Goal: Use online tool/utility: Utilize a website feature to perform a specific function

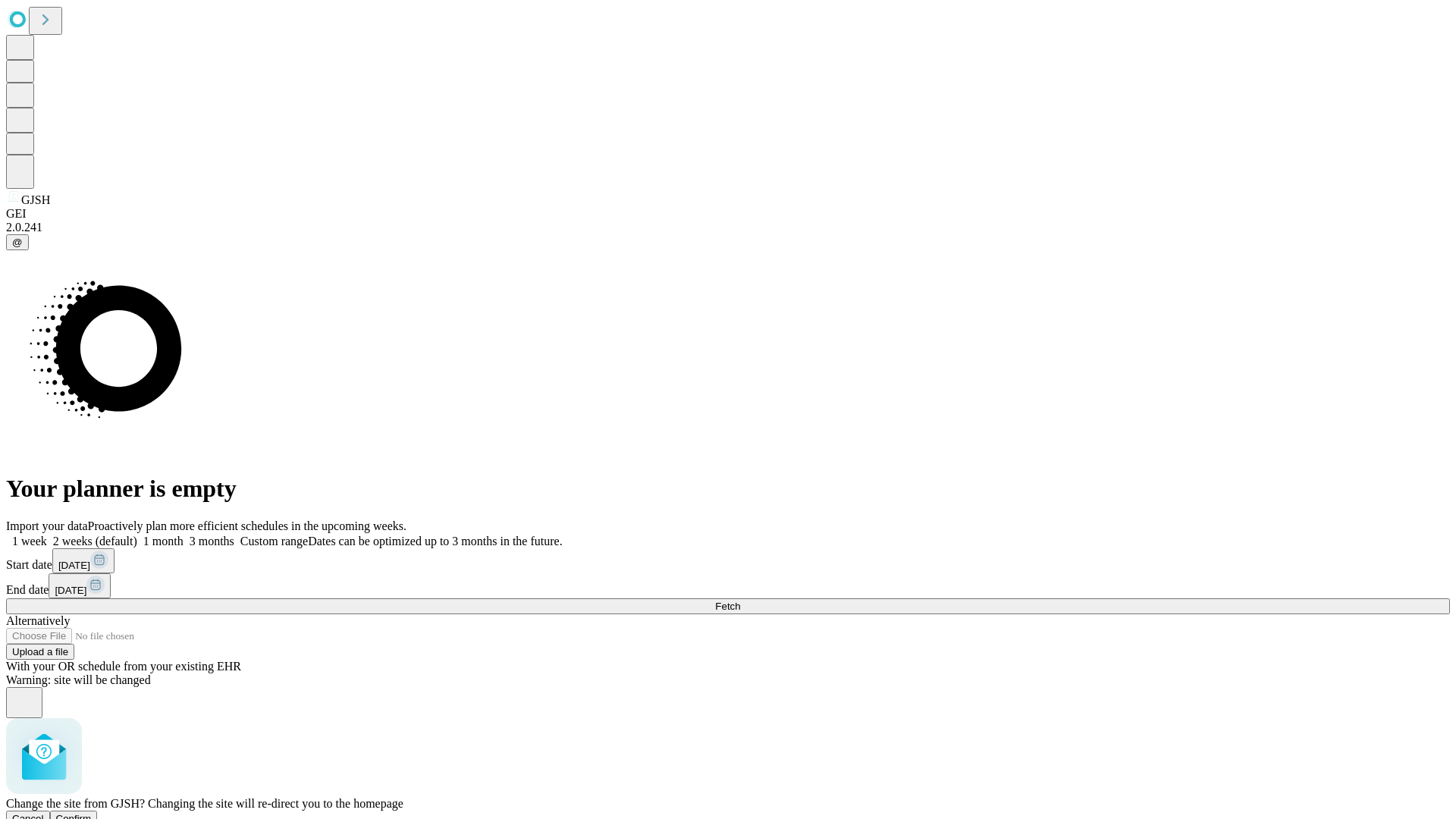
click at [92, 813] on span "Confirm" at bounding box center [74, 818] width 36 height 11
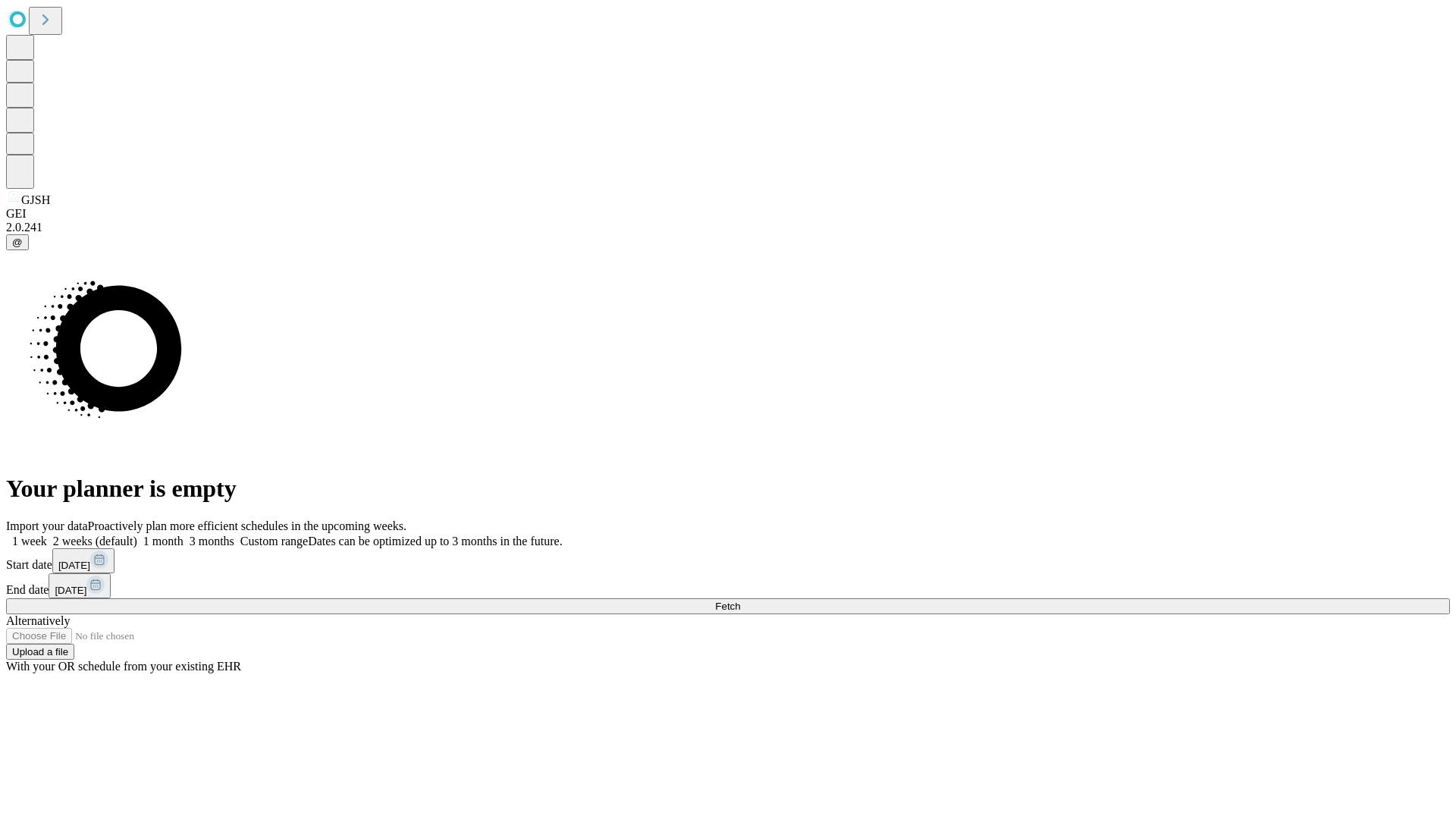
click at [47, 534] on label "1 week" at bounding box center [26, 541] width 41 height 13
click at [740, 600] on span "Fetch" at bounding box center [727, 606] width 25 height 11
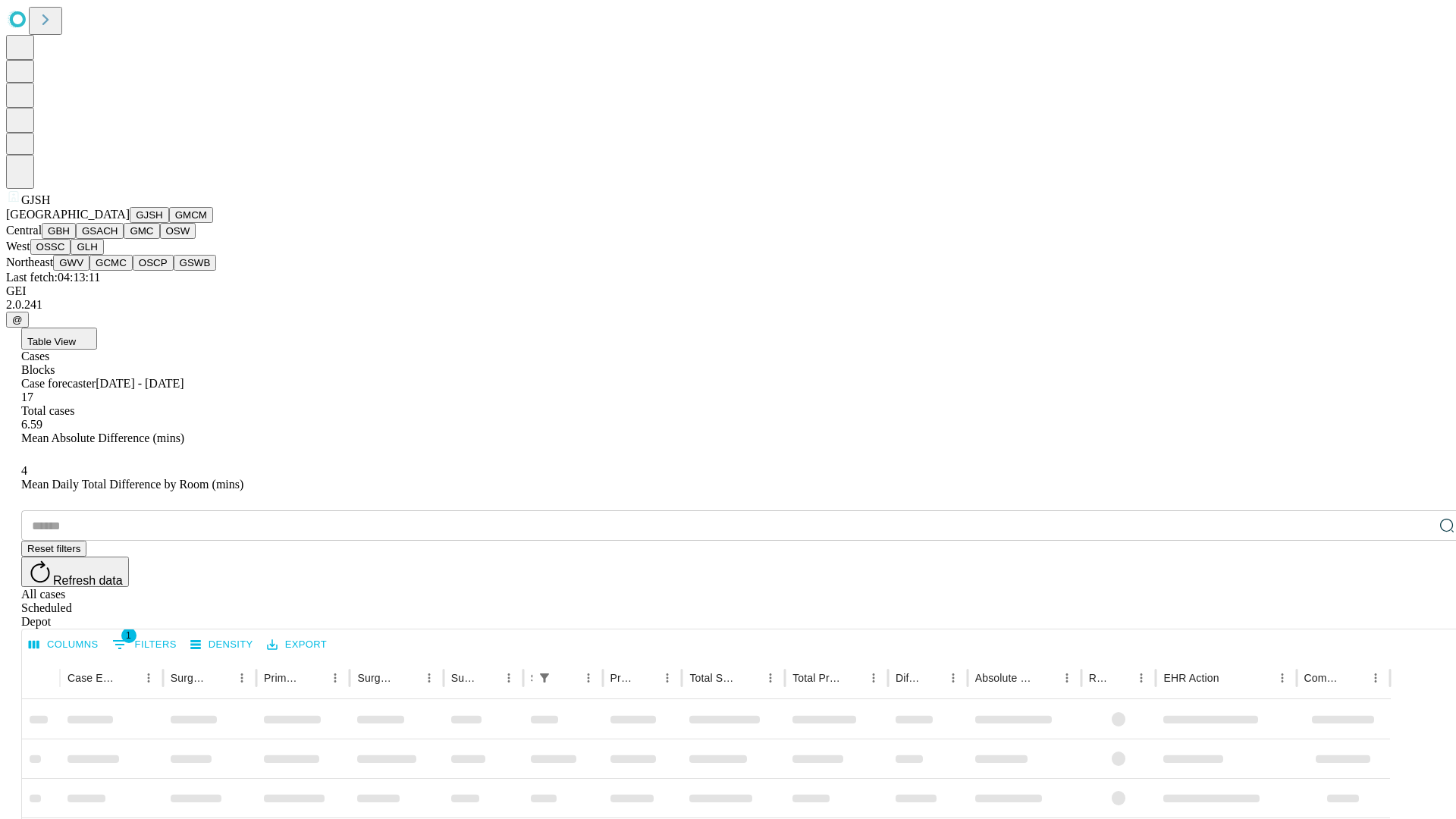
click at [169, 223] on button "GMCM" at bounding box center [191, 215] width 44 height 16
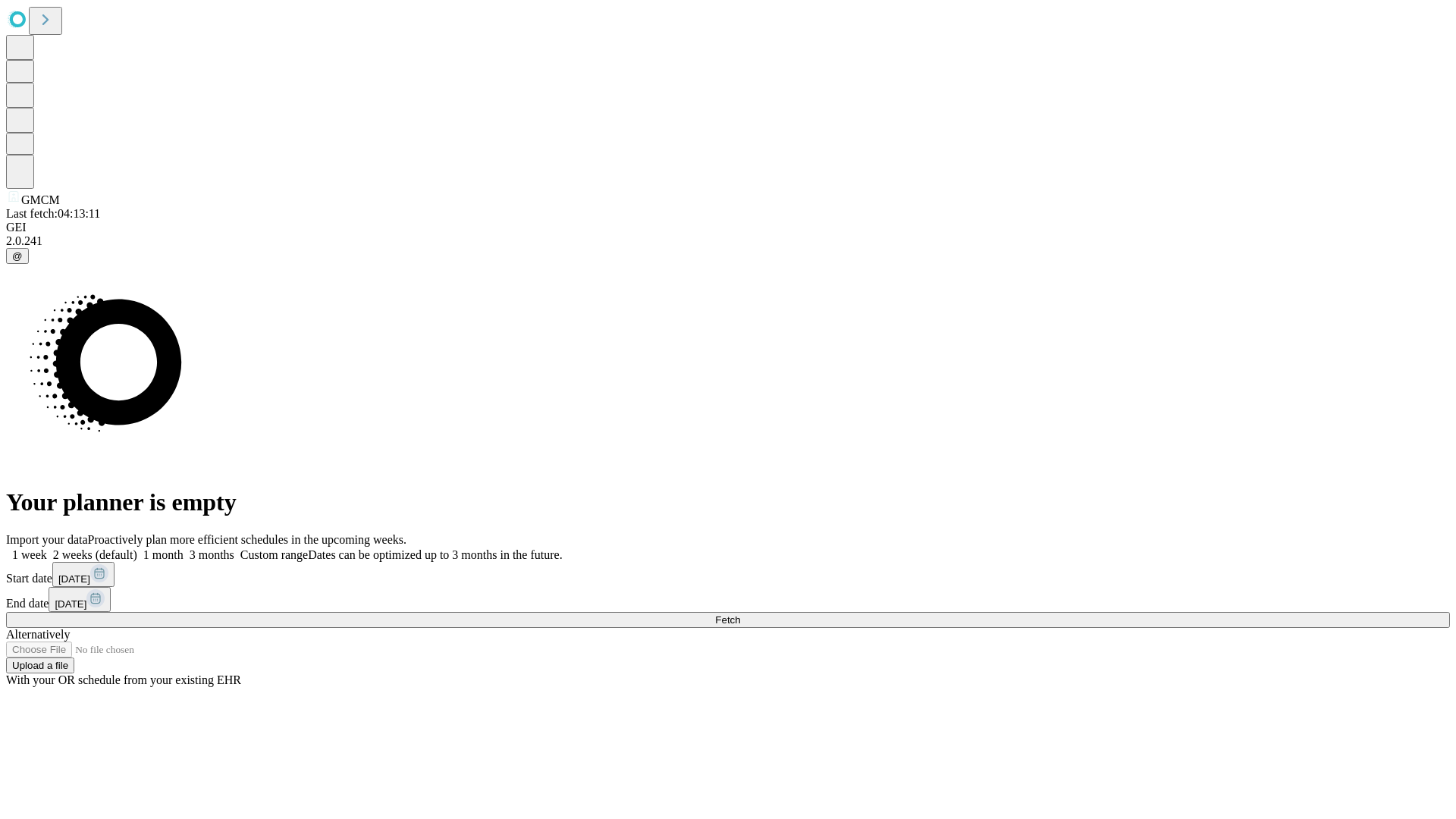
click at [47, 548] on label "1 week" at bounding box center [26, 554] width 41 height 13
click at [740, 614] on span "Fetch" at bounding box center [727, 619] width 25 height 11
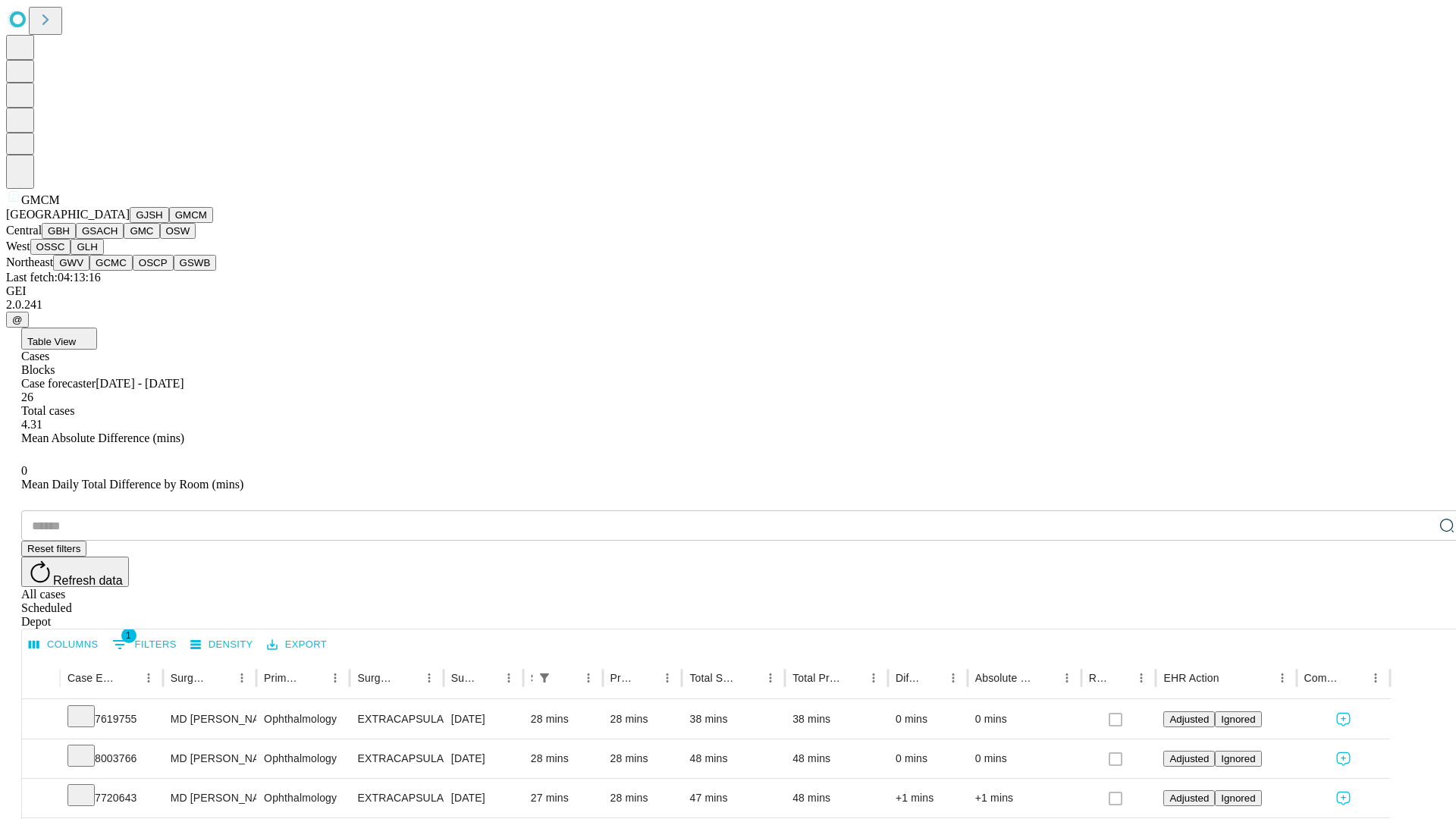
click at [75, 239] on button "GBH" at bounding box center [58, 231] width 34 height 16
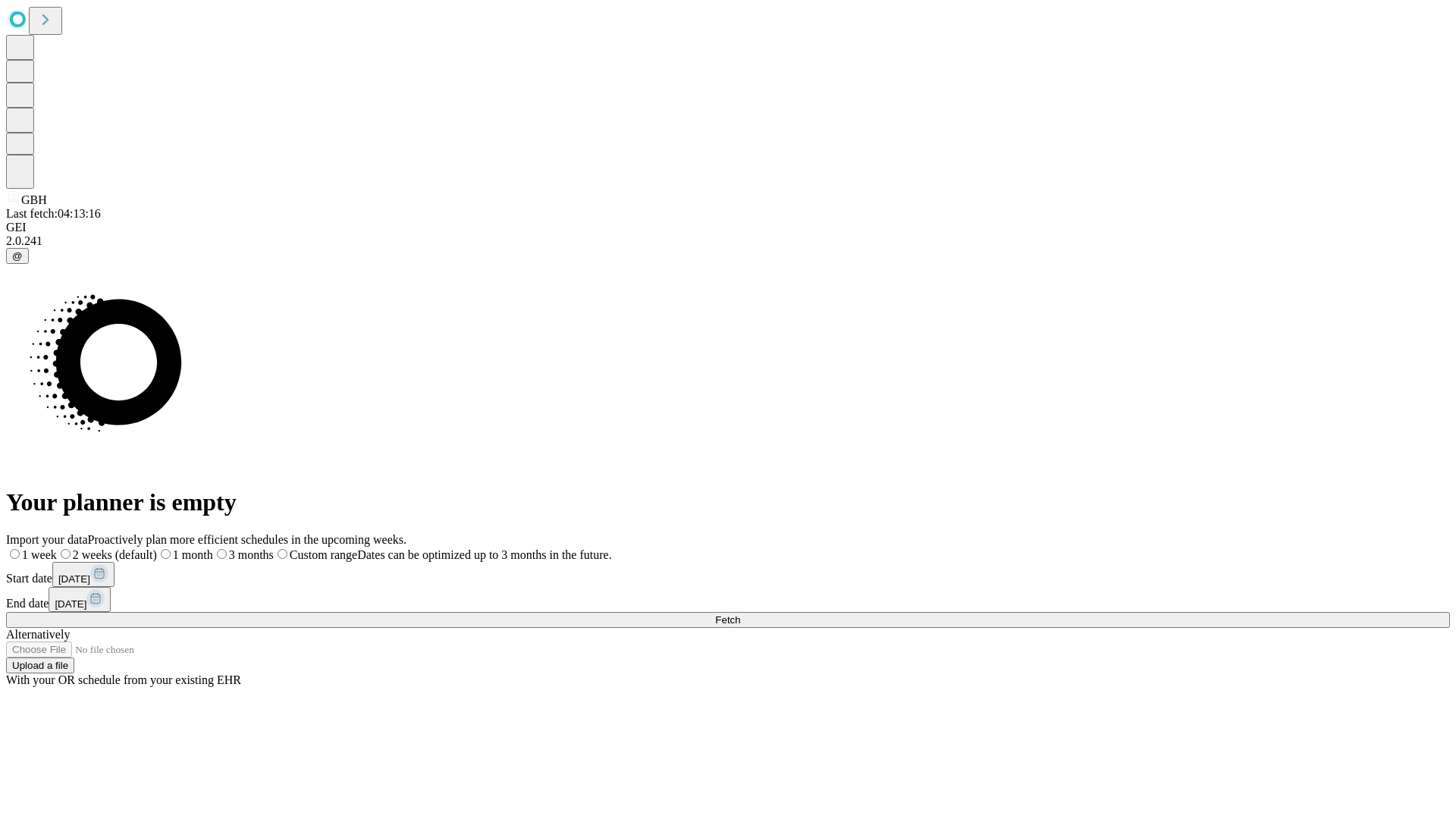
click at [57, 548] on label "1 week" at bounding box center [31, 554] width 51 height 13
click at [740, 614] on span "Fetch" at bounding box center [727, 619] width 25 height 11
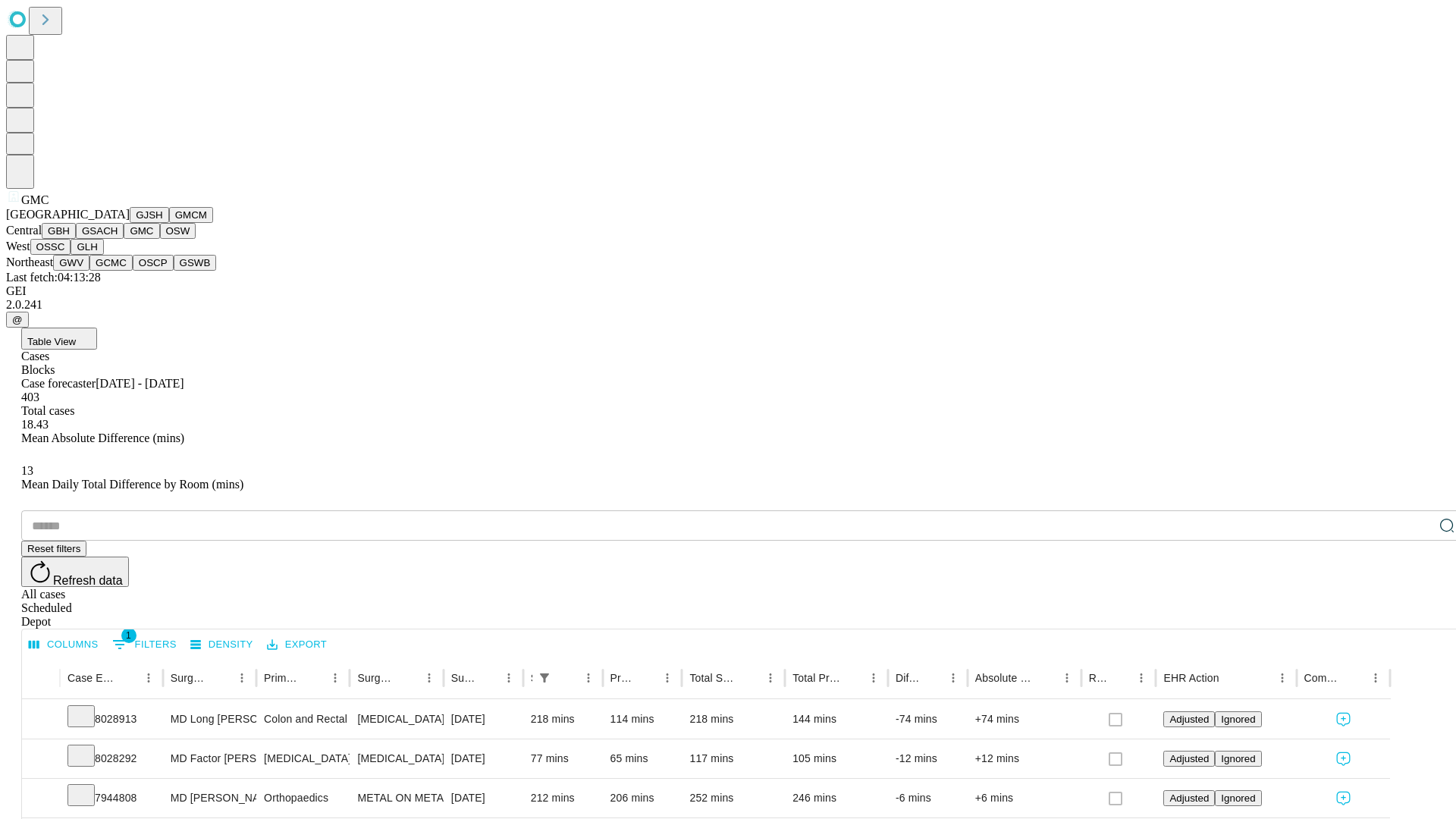
click at [160, 239] on button "OSW" at bounding box center [178, 231] width 36 height 16
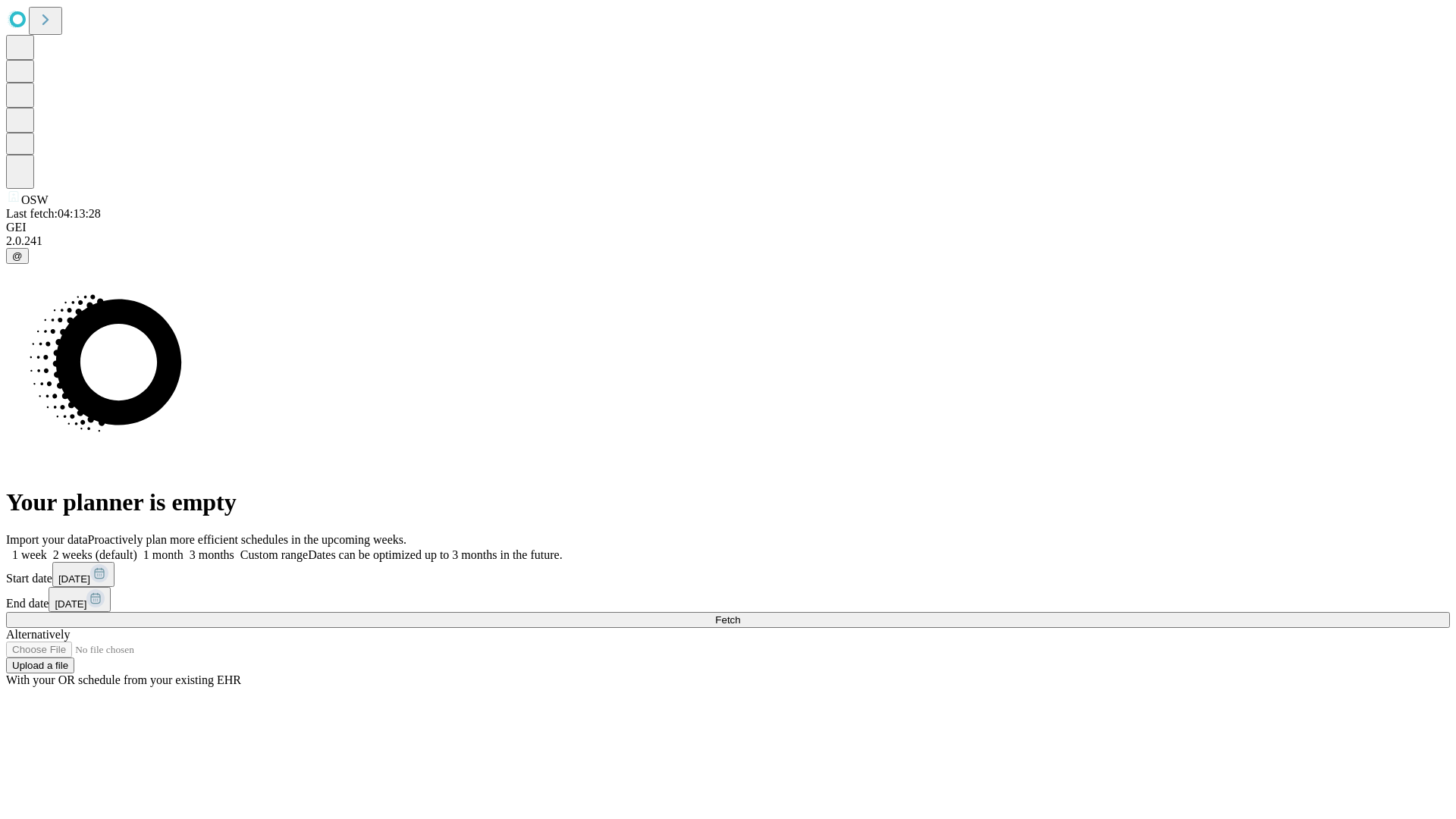
click at [47, 548] on label "1 week" at bounding box center [26, 554] width 41 height 13
click at [740, 614] on span "Fetch" at bounding box center [727, 619] width 25 height 11
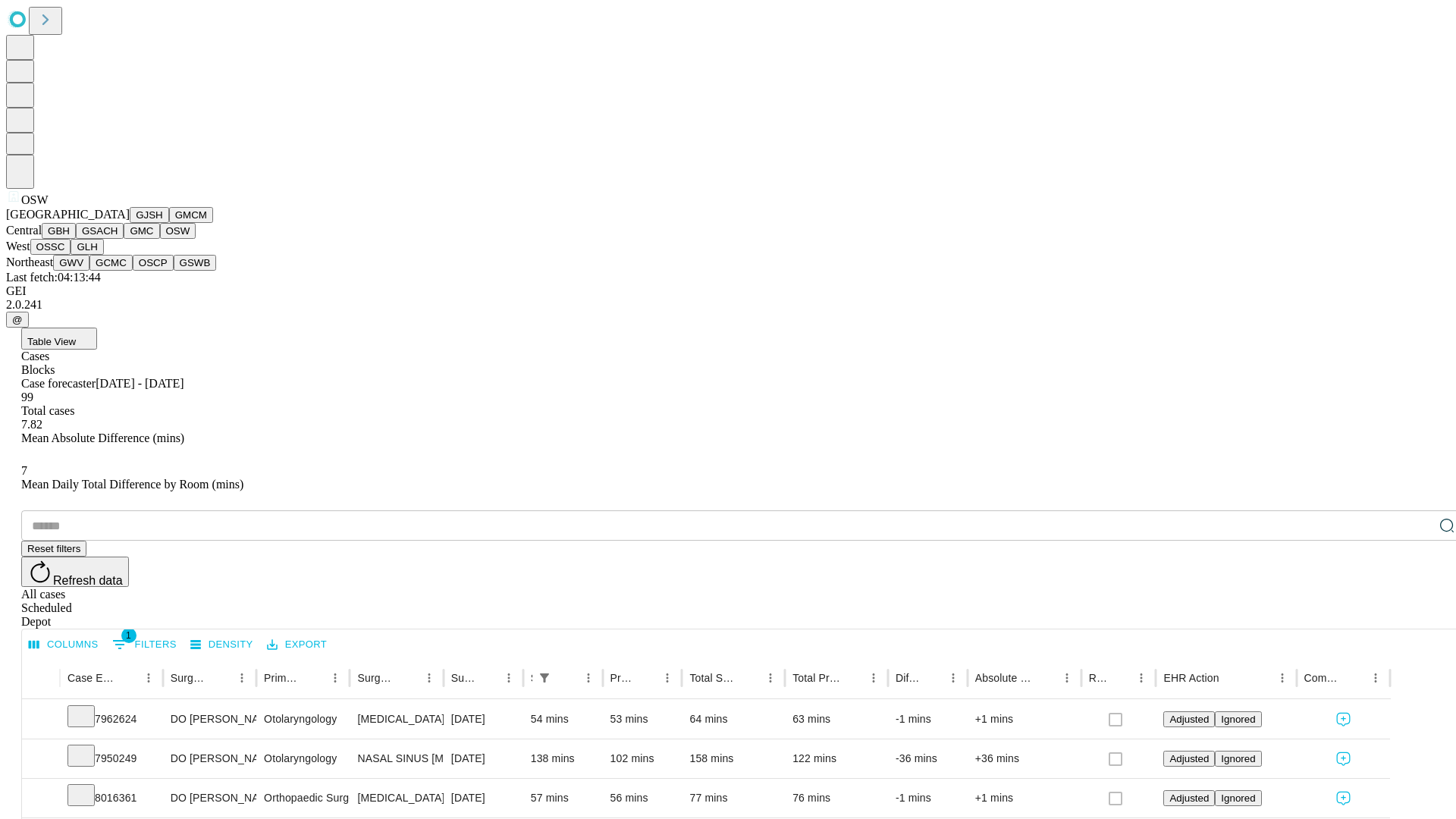
click at [71, 255] on button "OSSC" at bounding box center [50, 246] width 41 height 16
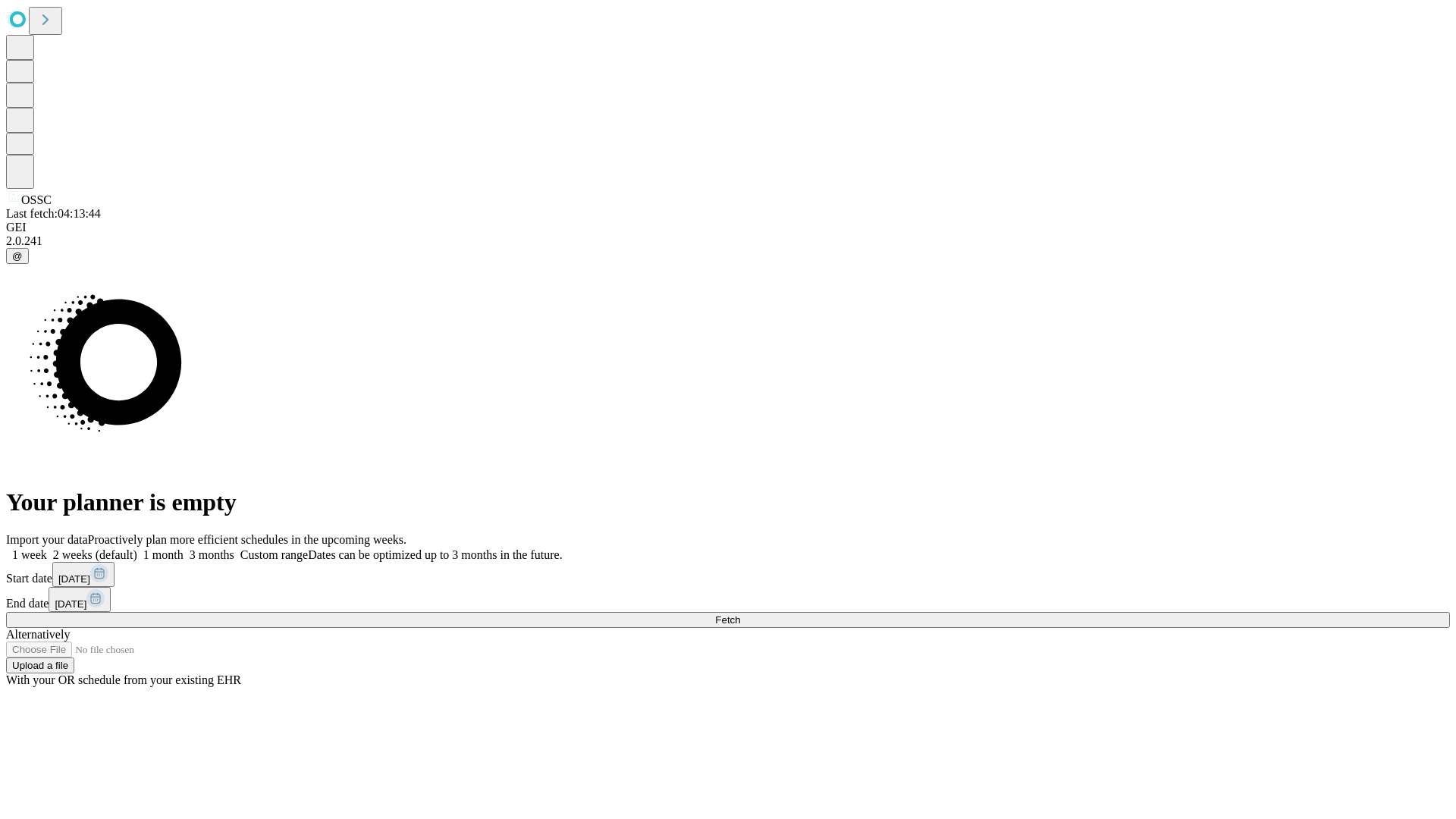
click at [47, 548] on label "1 week" at bounding box center [26, 554] width 41 height 13
click at [740, 614] on span "Fetch" at bounding box center [727, 619] width 25 height 11
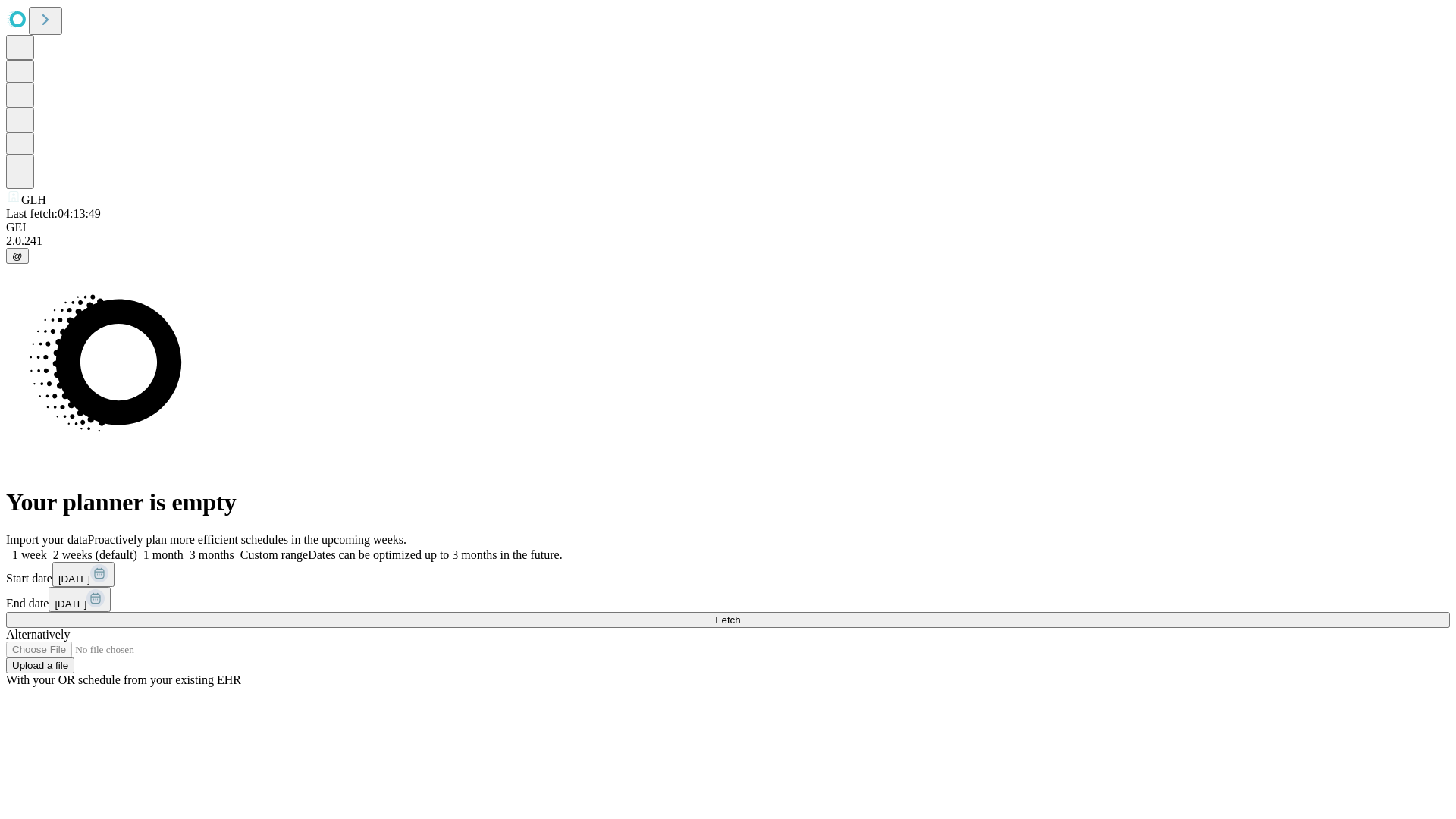
click at [47, 548] on label "1 week" at bounding box center [26, 554] width 41 height 13
click at [740, 614] on span "Fetch" at bounding box center [727, 619] width 25 height 11
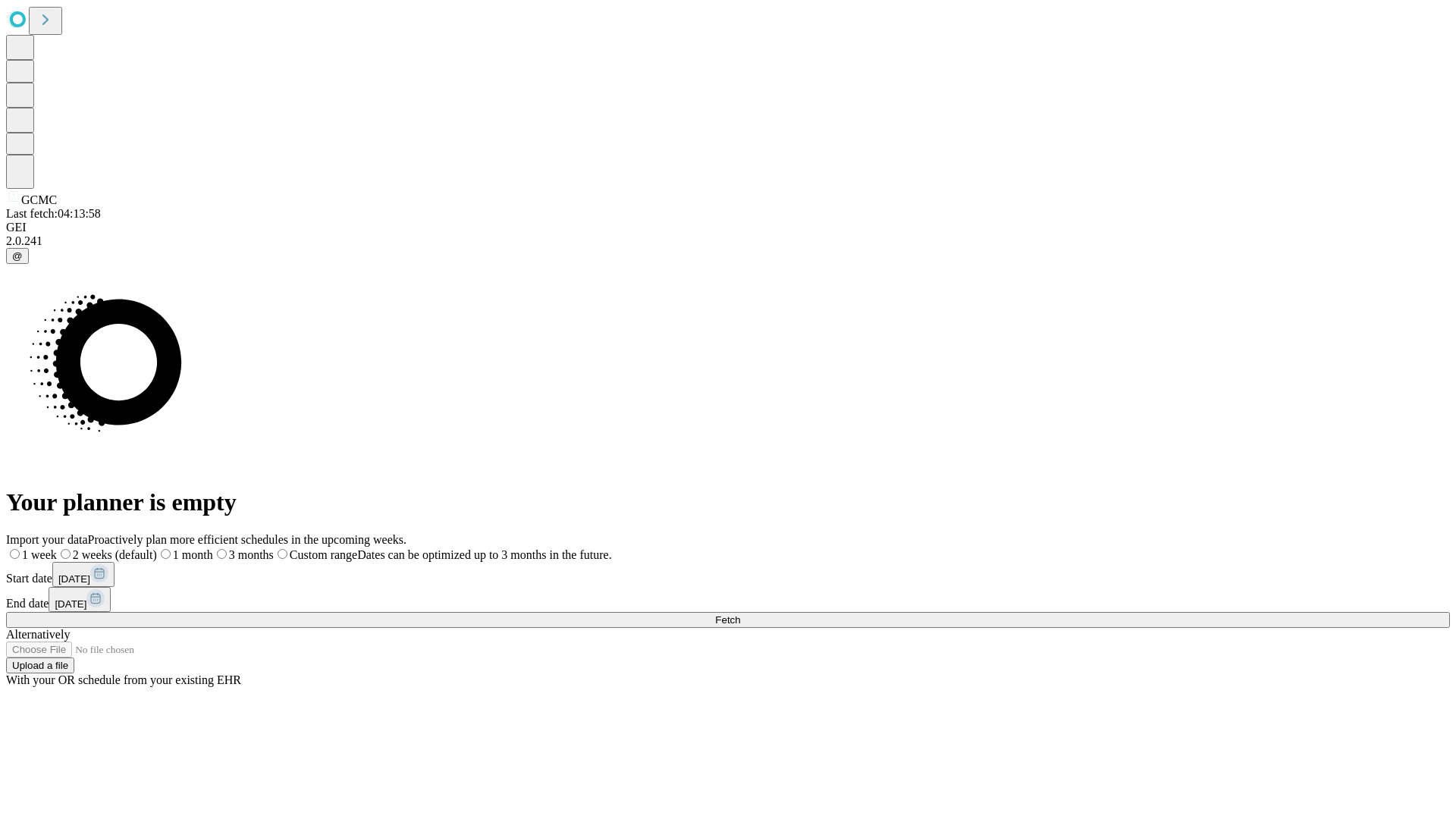
click at [57, 548] on label "1 week" at bounding box center [31, 554] width 51 height 13
click at [740, 614] on span "Fetch" at bounding box center [727, 619] width 25 height 11
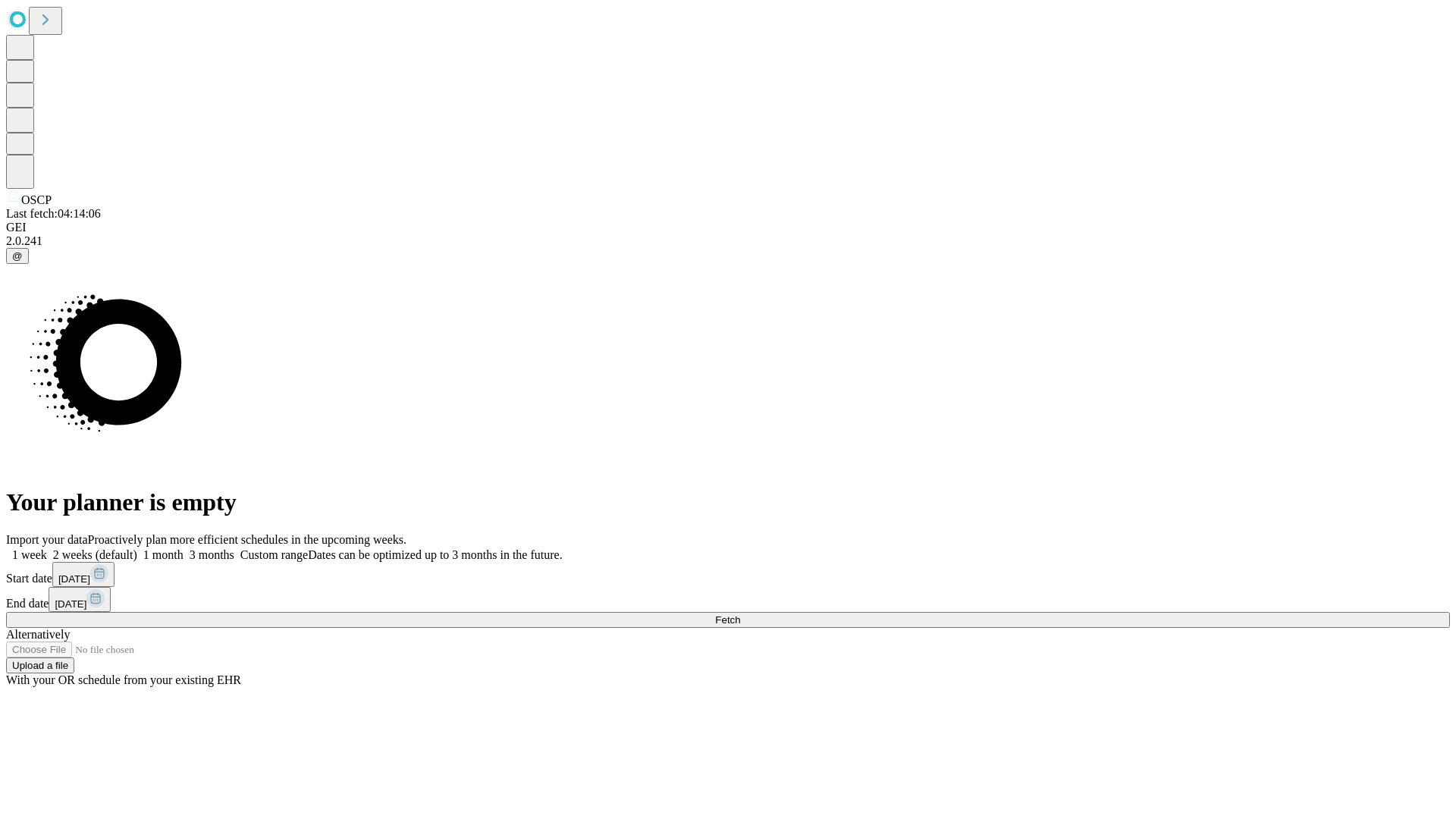
click at [47, 548] on label "1 week" at bounding box center [26, 554] width 41 height 13
click at [740, 614] on span "Fetch" at bounding box center [727, 619] width 25 height 11
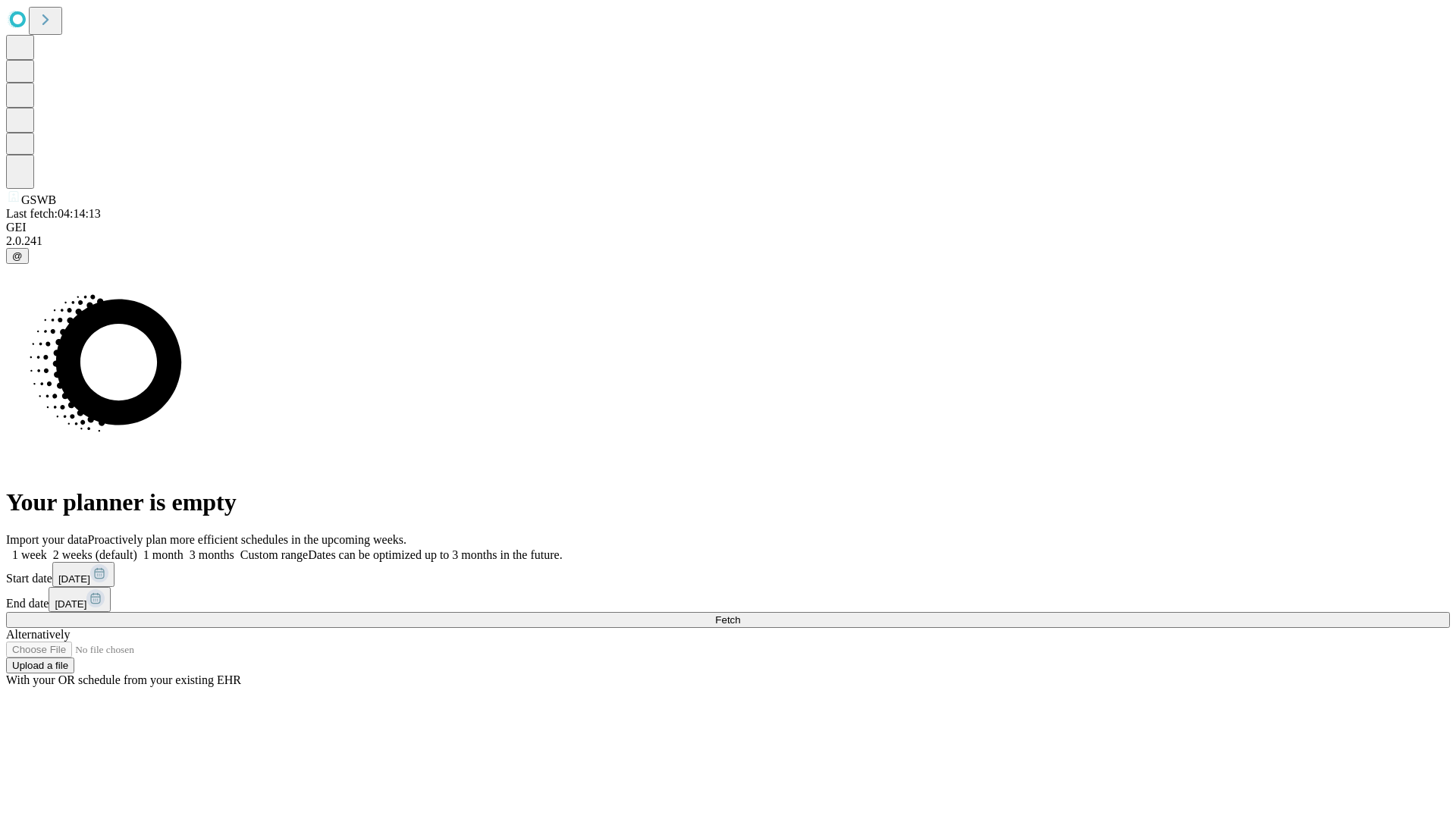
click at [47, 548] on label "1 week" at bounding box center [26, 554] width 41 height 13
click at [740, 614] on span "Fetch" at bounding box center [727, 619] width 25 height 11
